Goal: Information Seeking & Learning: Learn about a topic

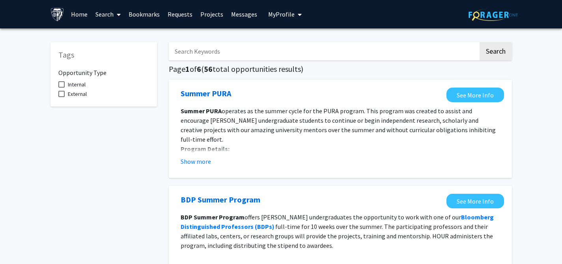
click at [227, 51] on input "Search Keywords" at bounding box center [324, 51] width 310 height 18
click at [491, 50] on button "Search" at bounding box center [496, 51] width 32 height 18
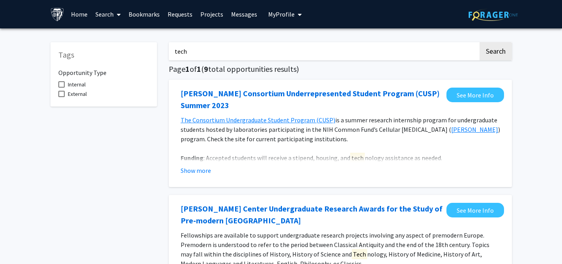
click at [364, 51] on input "tech" at bounding box center [324, 51] width 310 height 18
click at [480, 42] on button "Search" at bounding box center [496, 51] width 32 height 18
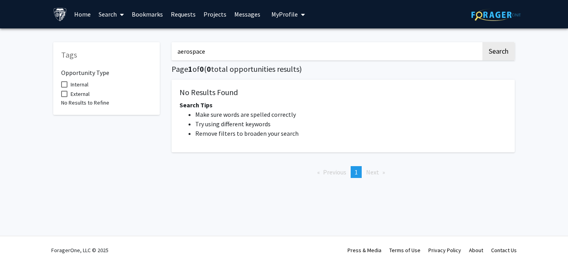
click at [323, 51] on input "aerospace" at bounding box center [327, 51] width 310 height 18
click at [483, 42] on button "Search" at bounding box center [499, 51] width 32 height 18
click at [498, 52] on button "Search" at bounding box center [499, 51] width 32 height 18
click at [430, 53] on input "aviation" at bounding box center [327, 51] width 310 height 18
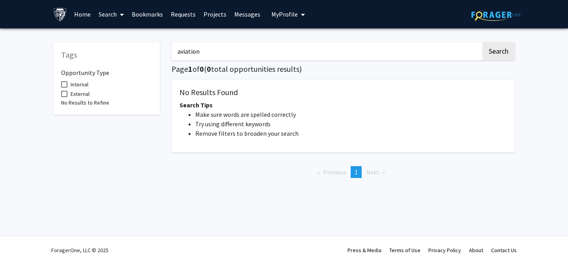
click at [430, 53] on input "aviation" at bounding box center [327, 51] width 310 height 18
type input "space"
click at [483, 42] on button "Search" at bounding box center [499, 51] width 32 height 18
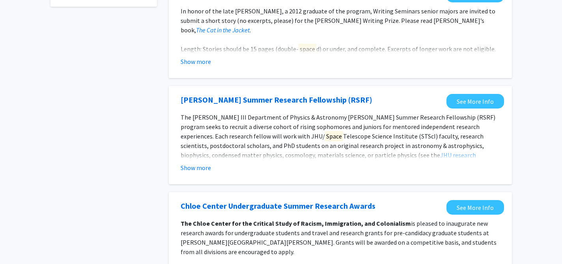
scroll to position [98, 0]
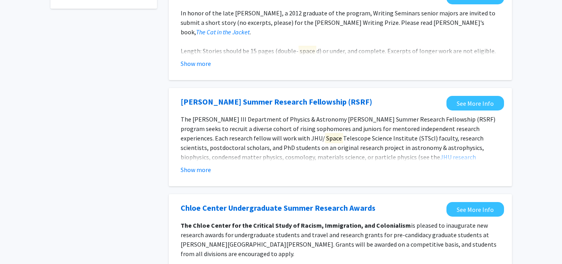
click at [186, 165] on fg-read-more "The [PERSON_NAME] III Department of Physics & Astronomy [PERSON_NAME] Summer Re…" at bounding box center [341, 144] width 320 height 60
click at [191, 172] on button "Show more" at bounding box center [196, 169] width 30 height 9
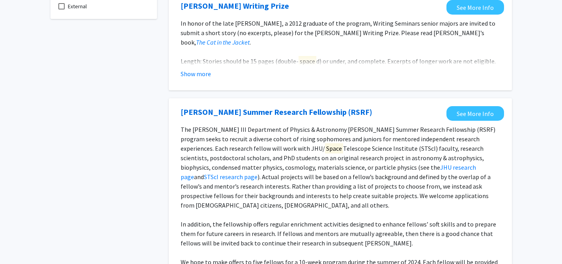
scroll to position [0, 0]
